Goal: Find specific page/section: Find specific page/section

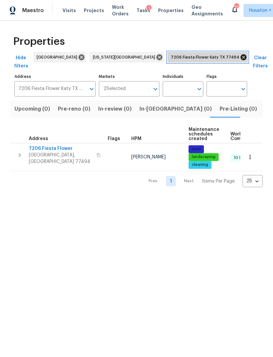
click at [240, 56] on icon at bounding box center [243, 57] width 6 height 6
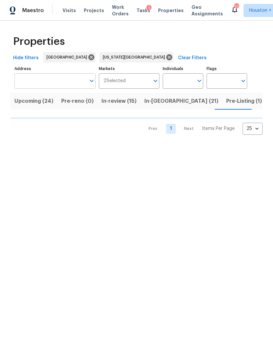
click at [66, 78] on input "Address" at bounding box center [49, 80] width 71 height 15
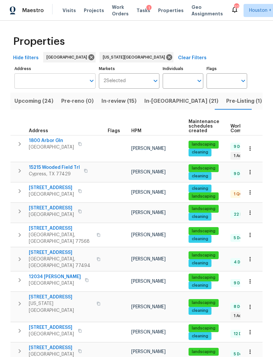
click at [73, 74] on input "Address" at bounding box center [49, 80] width 71 height 15
type input "11603"
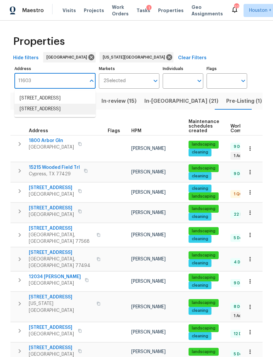
click at [28, 114] on li "[STREET_ADDRESS]" at bounding box center [54, 109] width 81 height 11
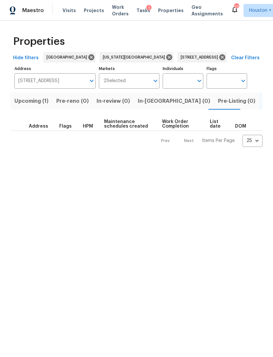
click at [32, 101] on span "Upcoming (1)" at bounding box center [31, 100] width 34 height 9
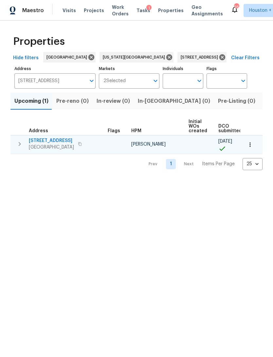
click at [250, 143] on icon "button" at bounding box center [249, 144] width 1 height 4
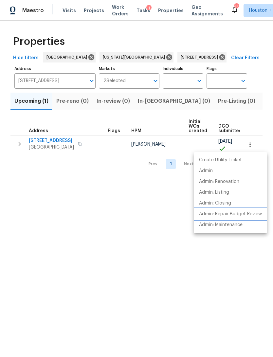
click at [244, 214] on p "Admin: Repair Budget Review" at bounding box center [230, 214] width 63 height 7
